Goal: Check status

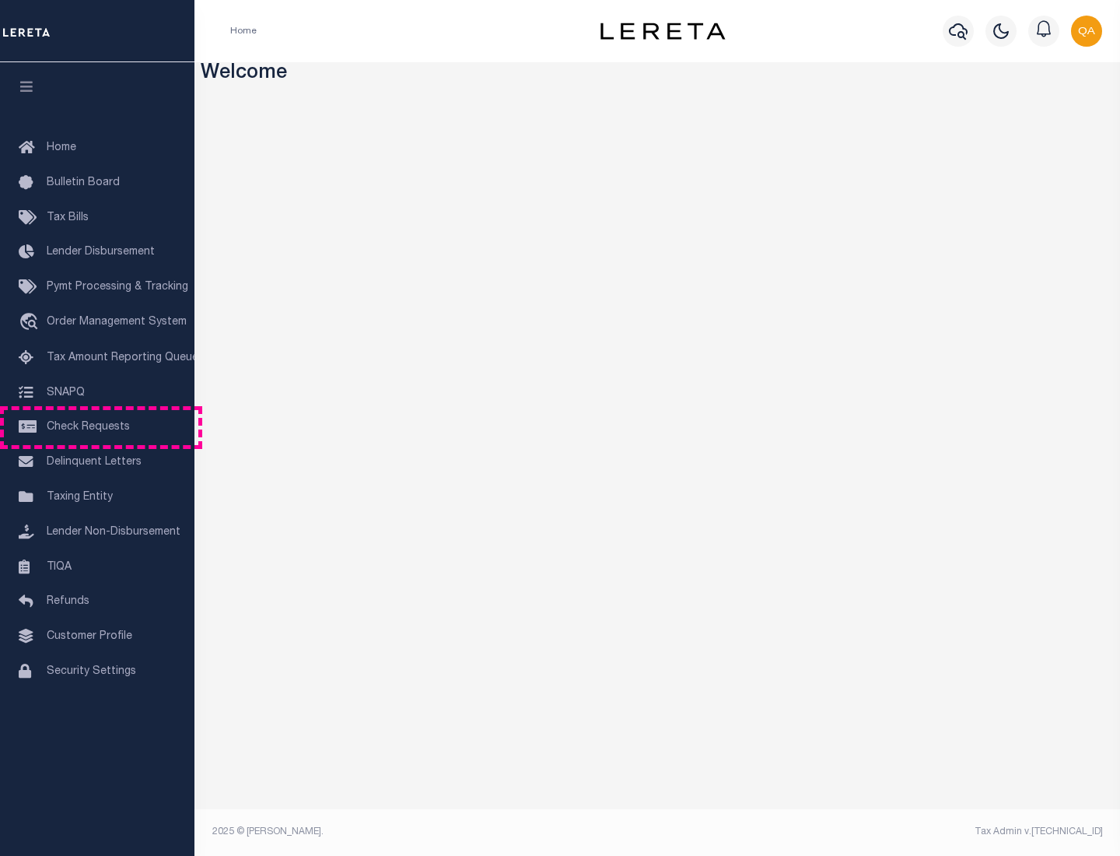
click at [97, 427] on span "Check Requests" at bounding box center [88, 427] width 83 height 11
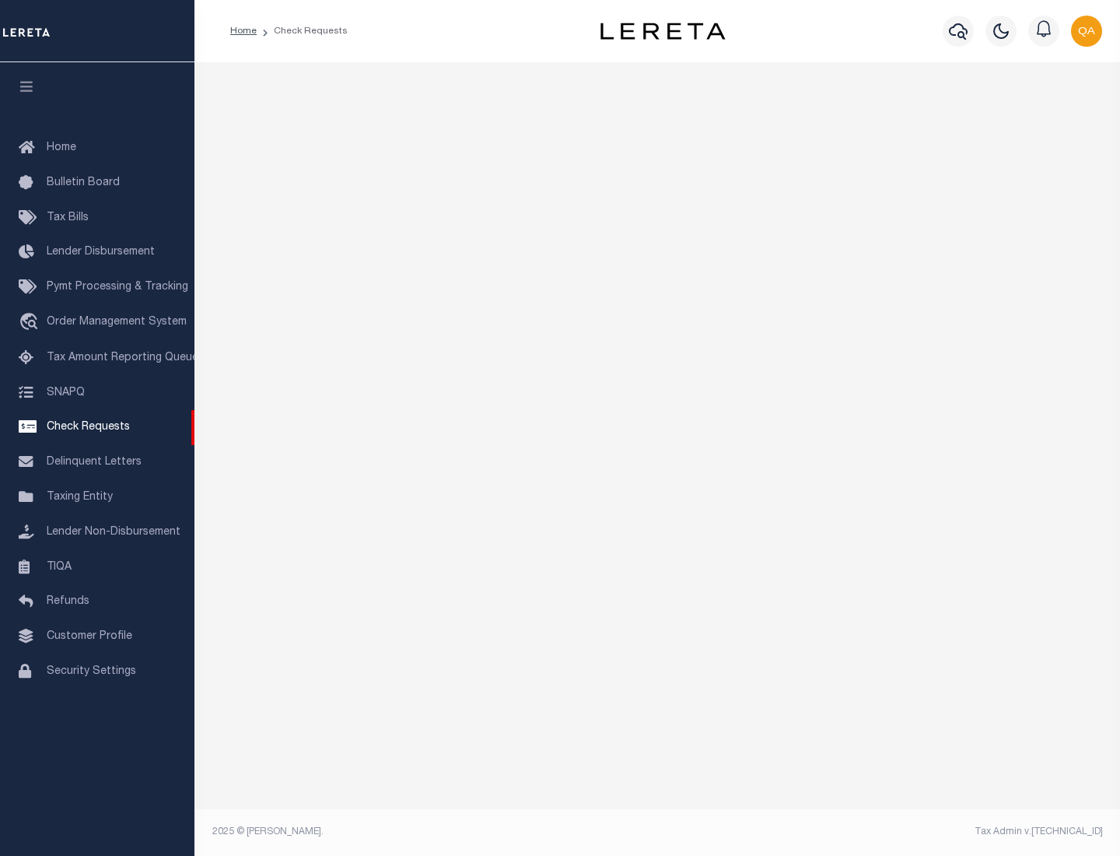
select select "50"
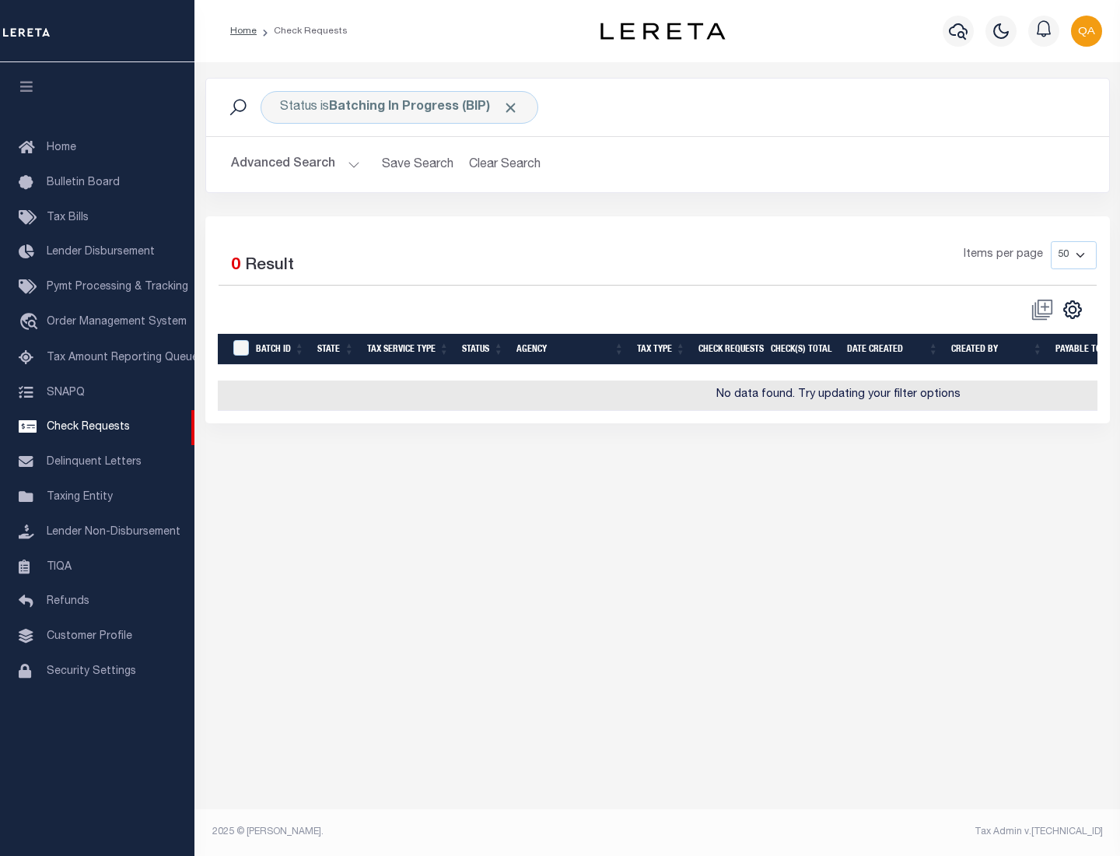
click at [511, 107] on span "Click to Remove" at bounding box center [511, 108] width 16 height 16
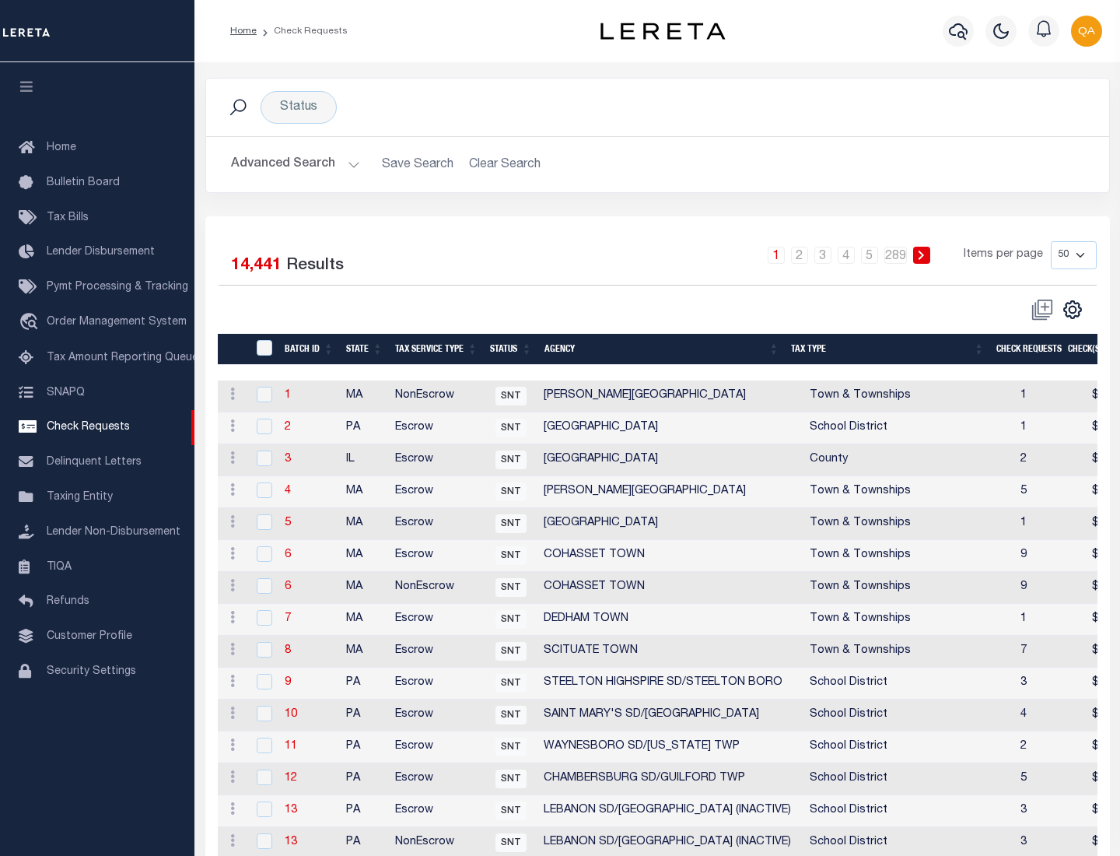
scroll to position [750, 0]
